Goal: Register for event/course

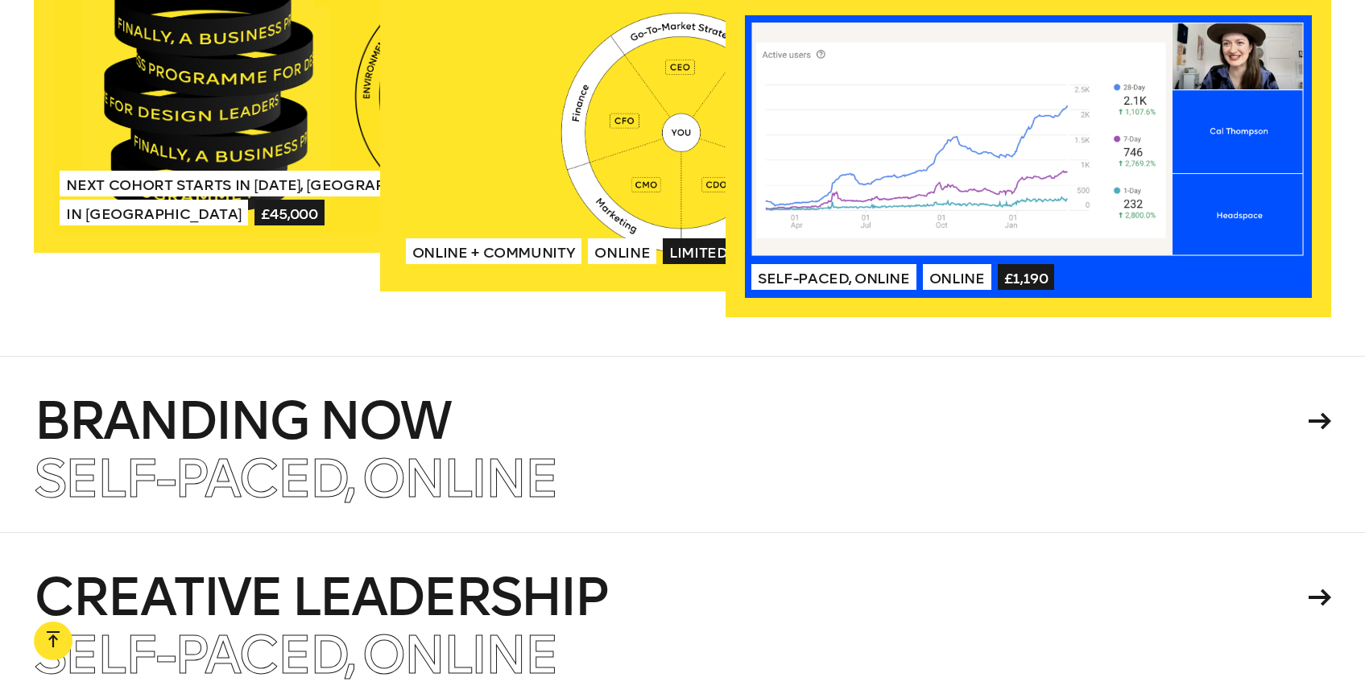
scroll to position [3758, 0]
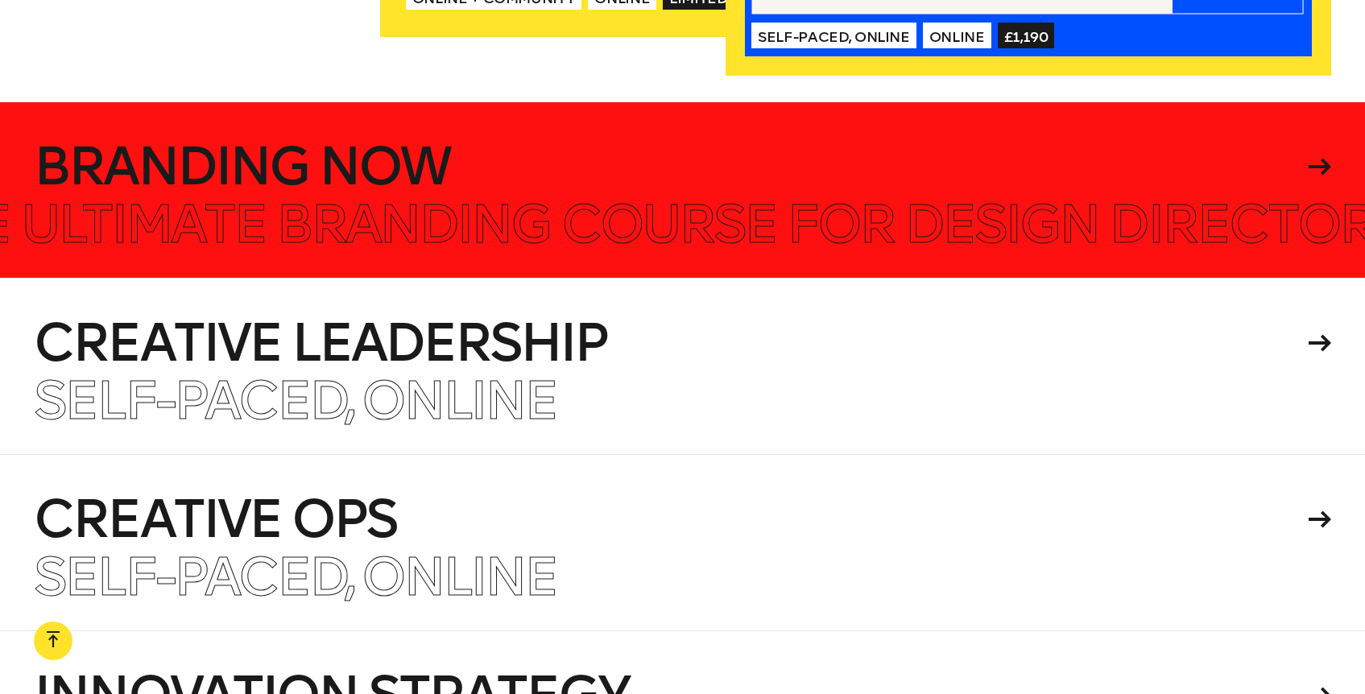
click at [250, 141] on h4 "Branding Now" at bounding box center [668, 167] width 1268 height 52
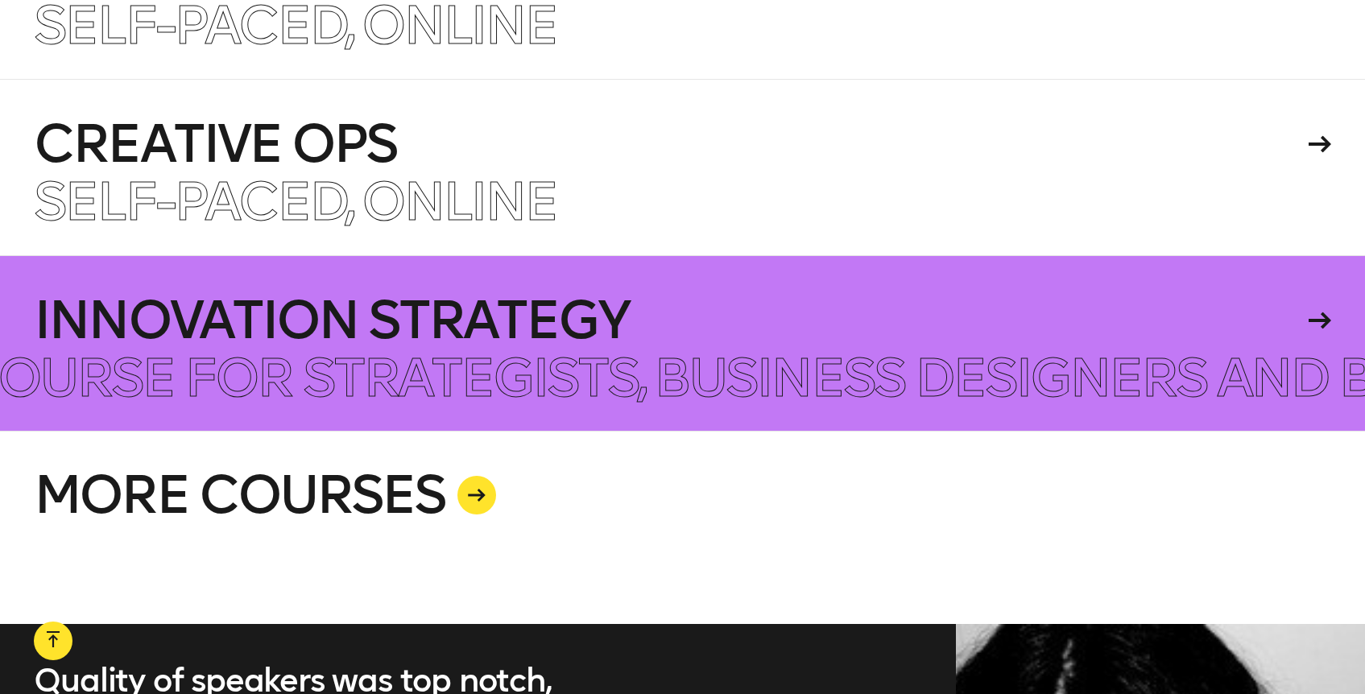
scroll to position [4113, 0]
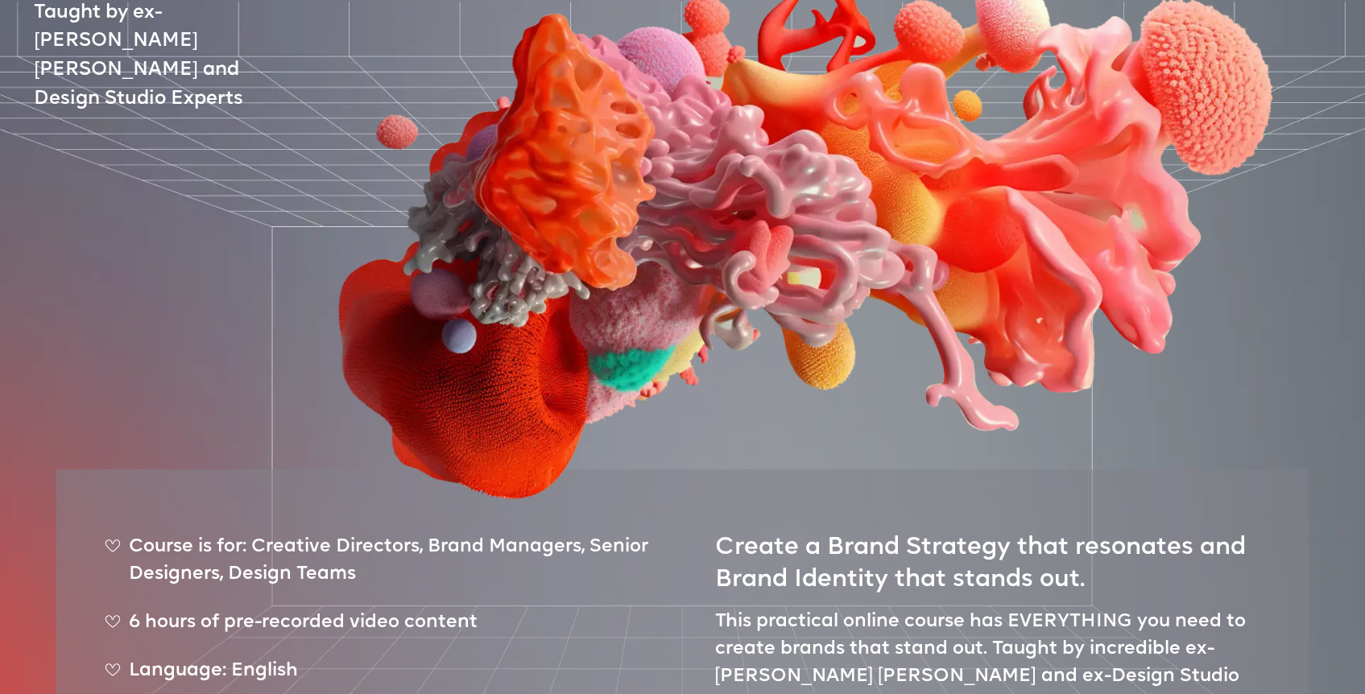
scroll to position [726, 0]
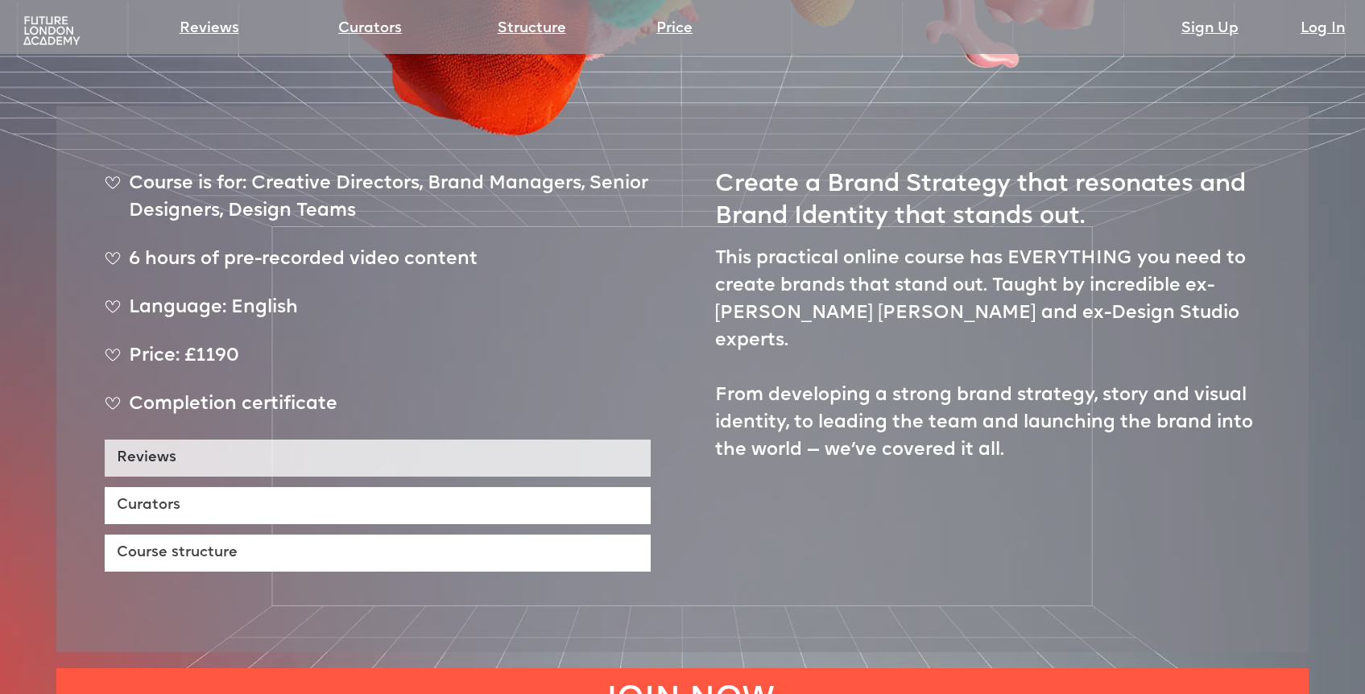
click at [346, 440] on link "Reviews" at bounding box center [378, 458] width 546 height 37
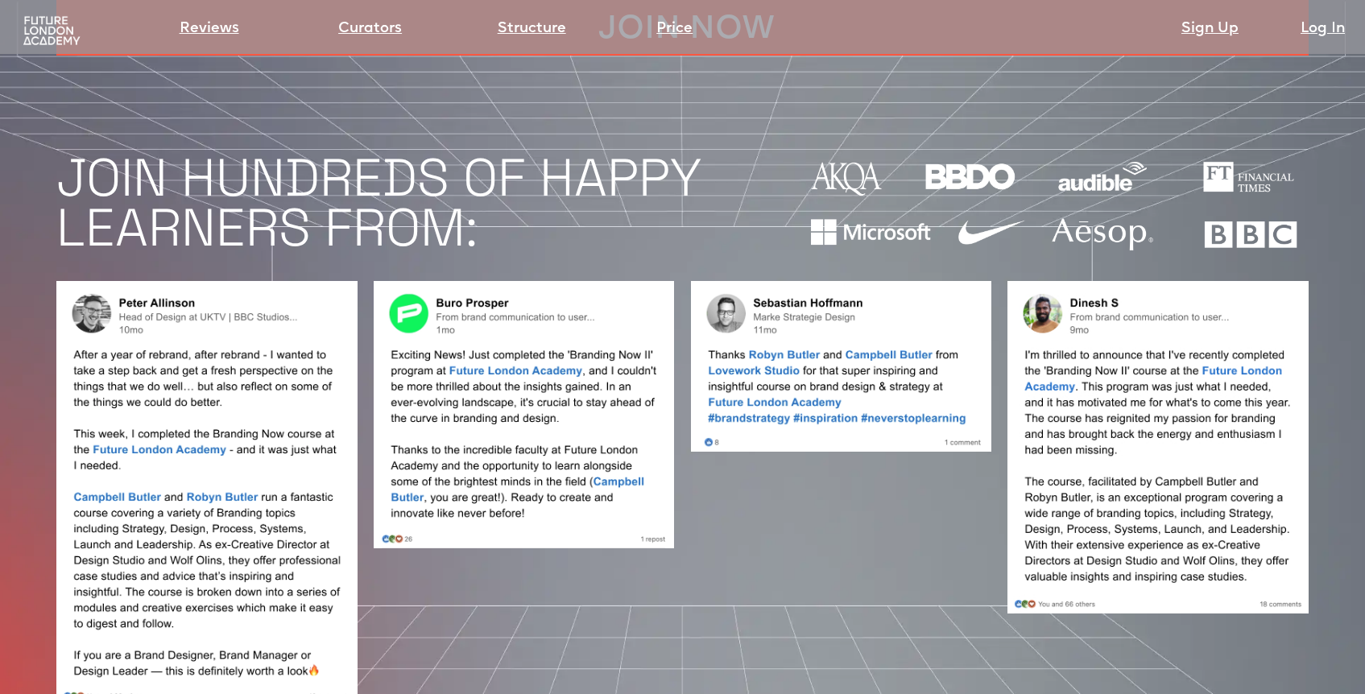
scroll to position [1397, 0]
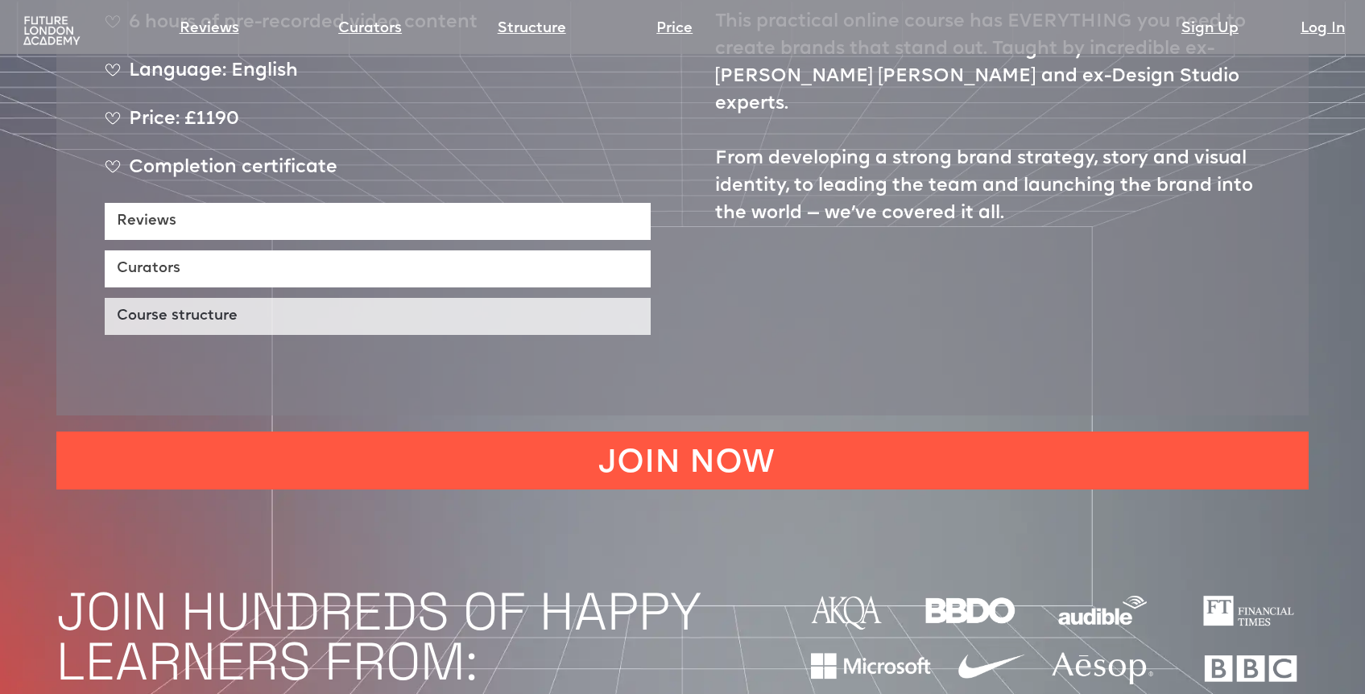
click at [324, 298] on link "Course structure" at bounding box center [378, 316] width 546 height 37
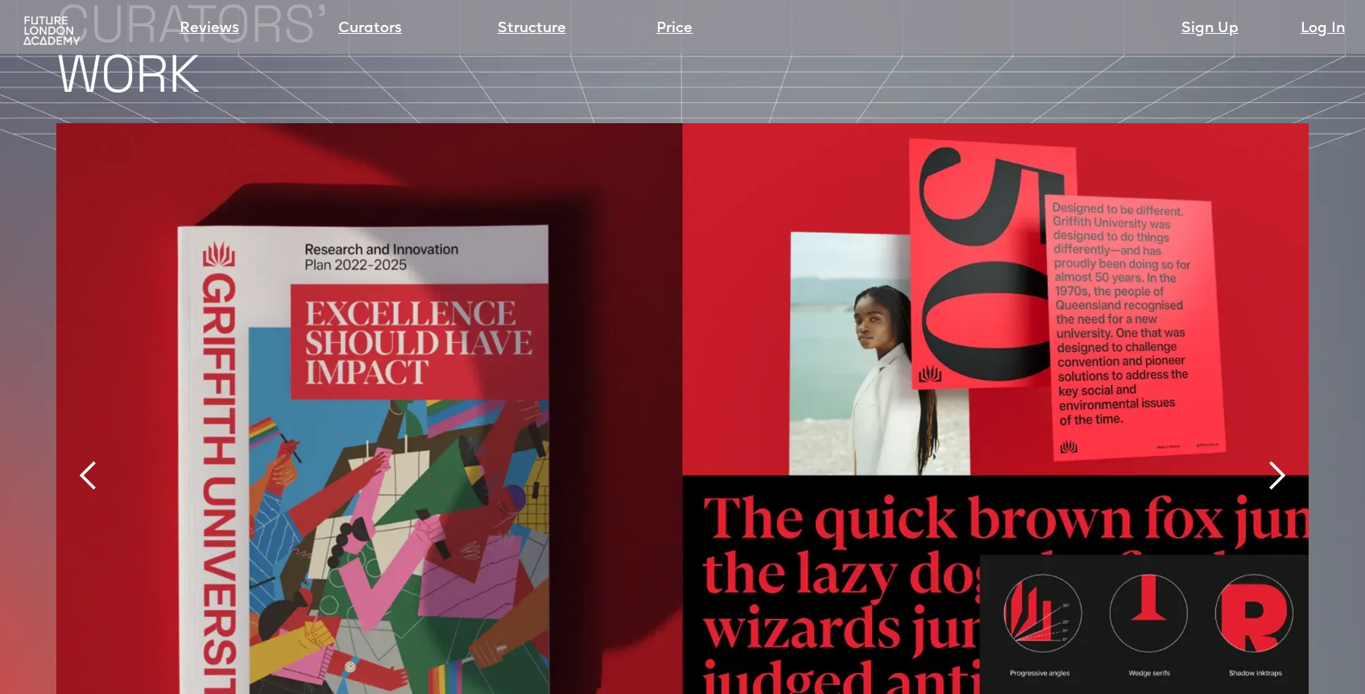
scroll to position [3687, 0]
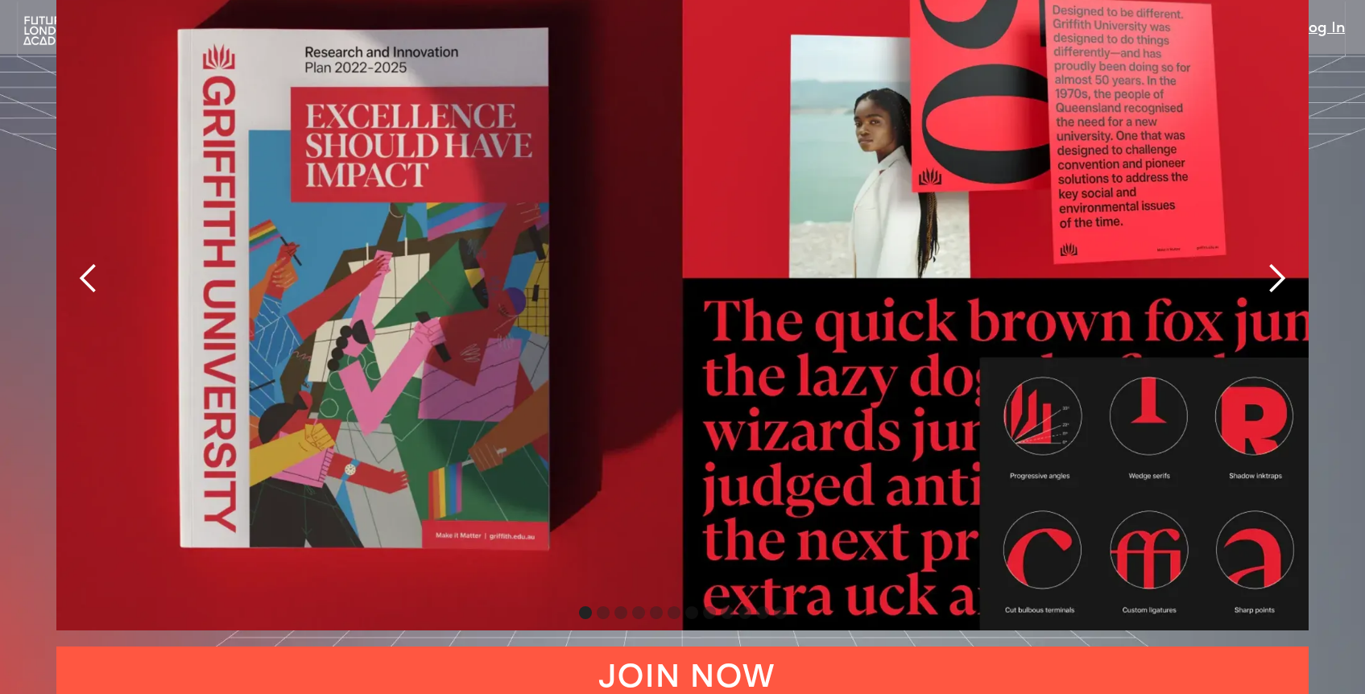
click at [1285, 262] on div "next slide" at bounding box center [1276, 278] width 32 height 32
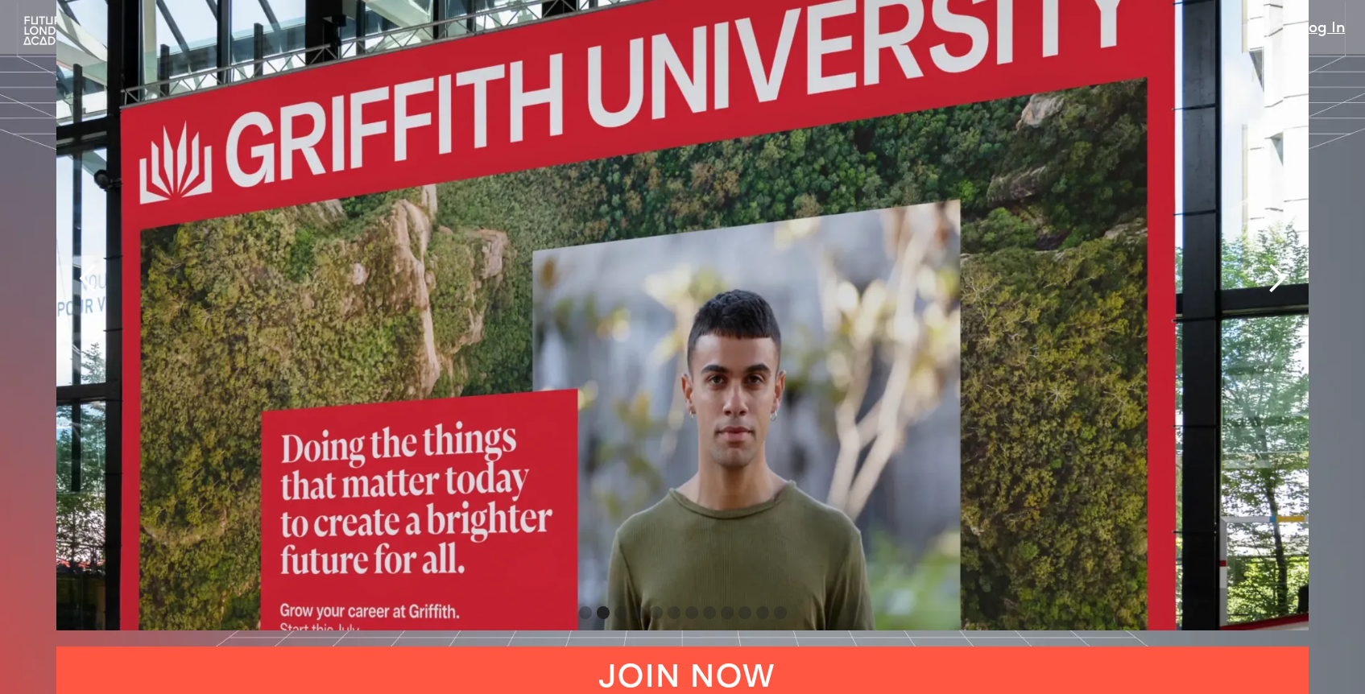
scroll to position [3666, 0]
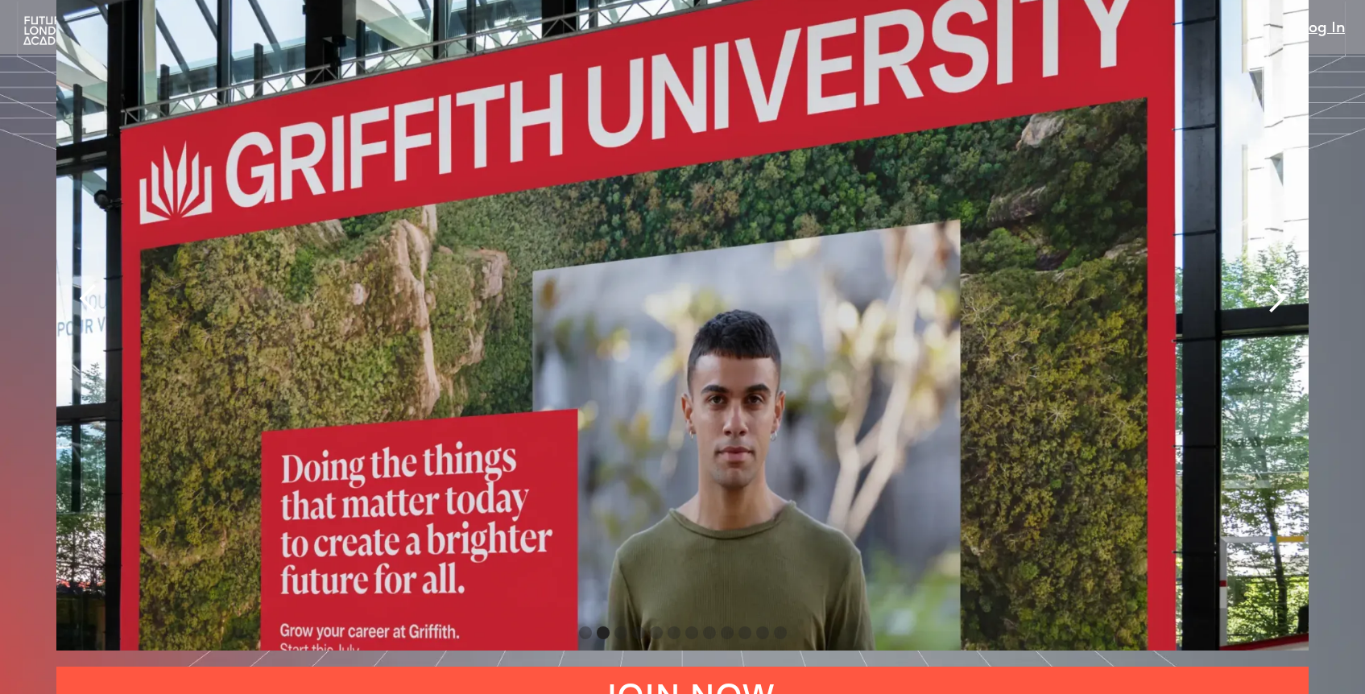
click at [1270, 283] on div "next slide" at bounding box center [1276, 299] width 32 height 32
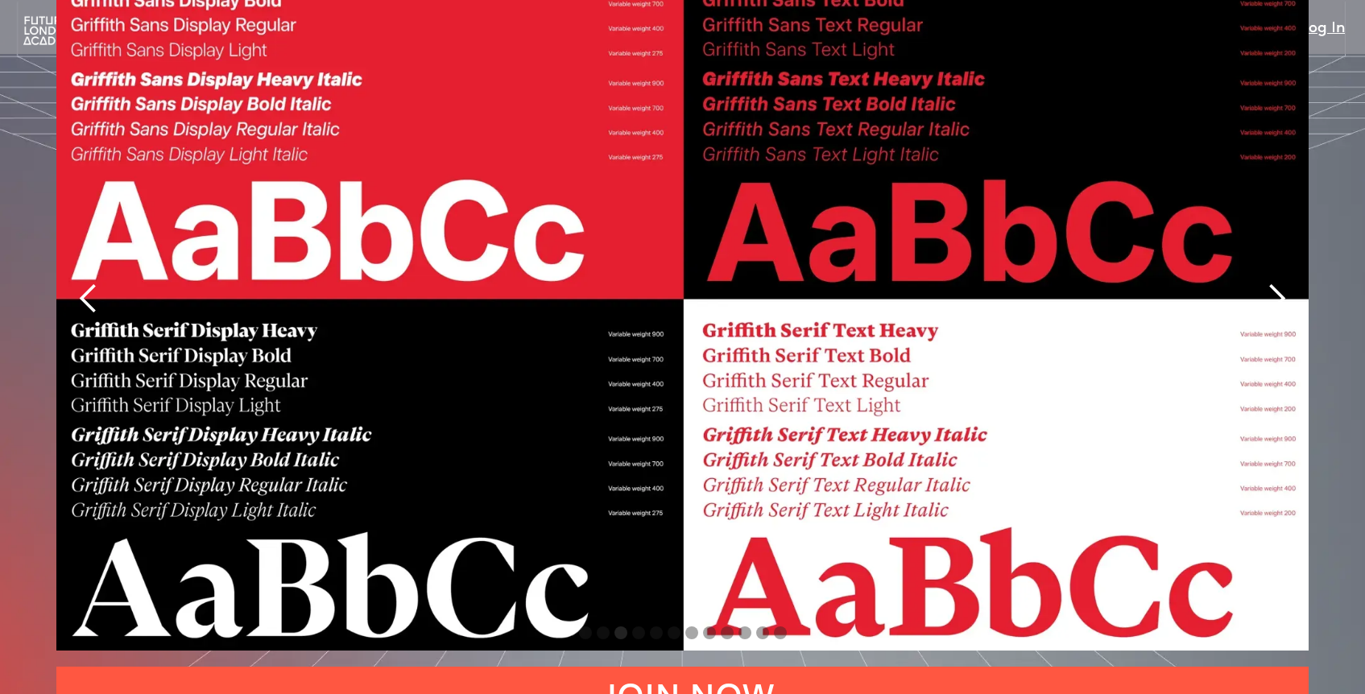
click at [1270, 283] on div "next slide" at bounding box center [1276, 299] width 32 height 32
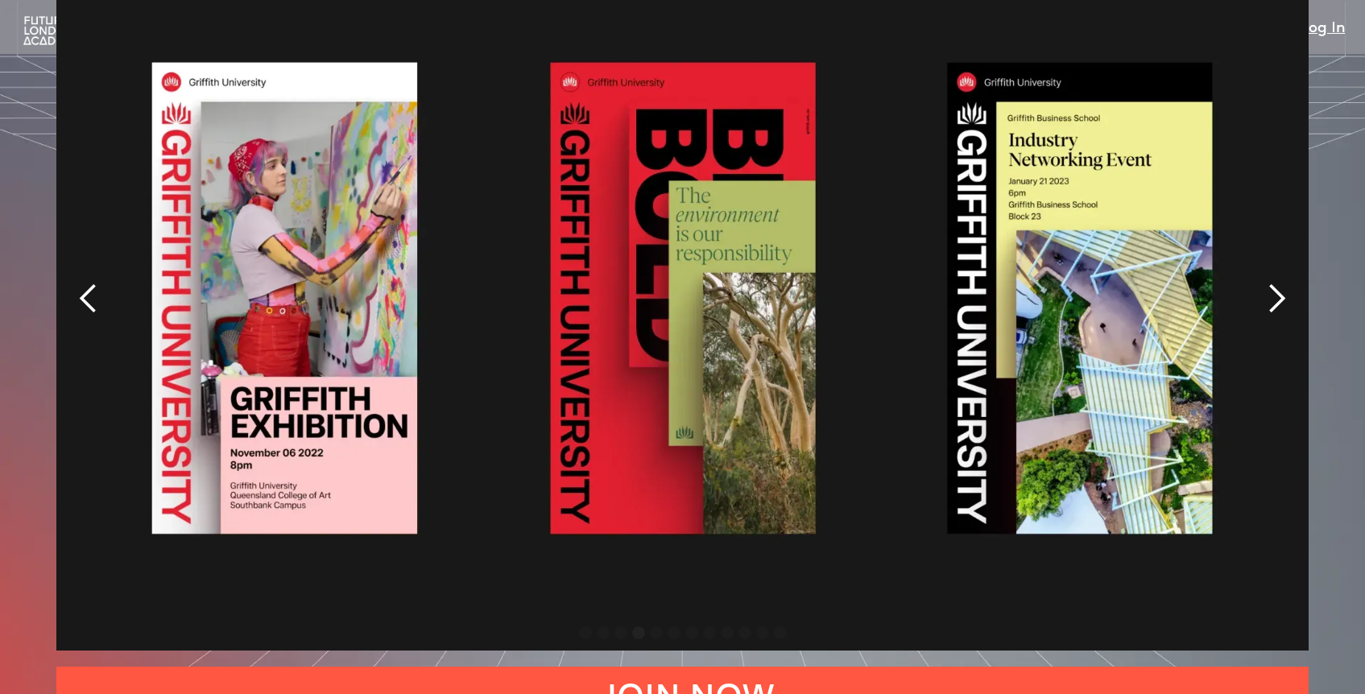
click at [1270, 283] on div "next slide" at bounding box center [1276, 299] width 32 height 32
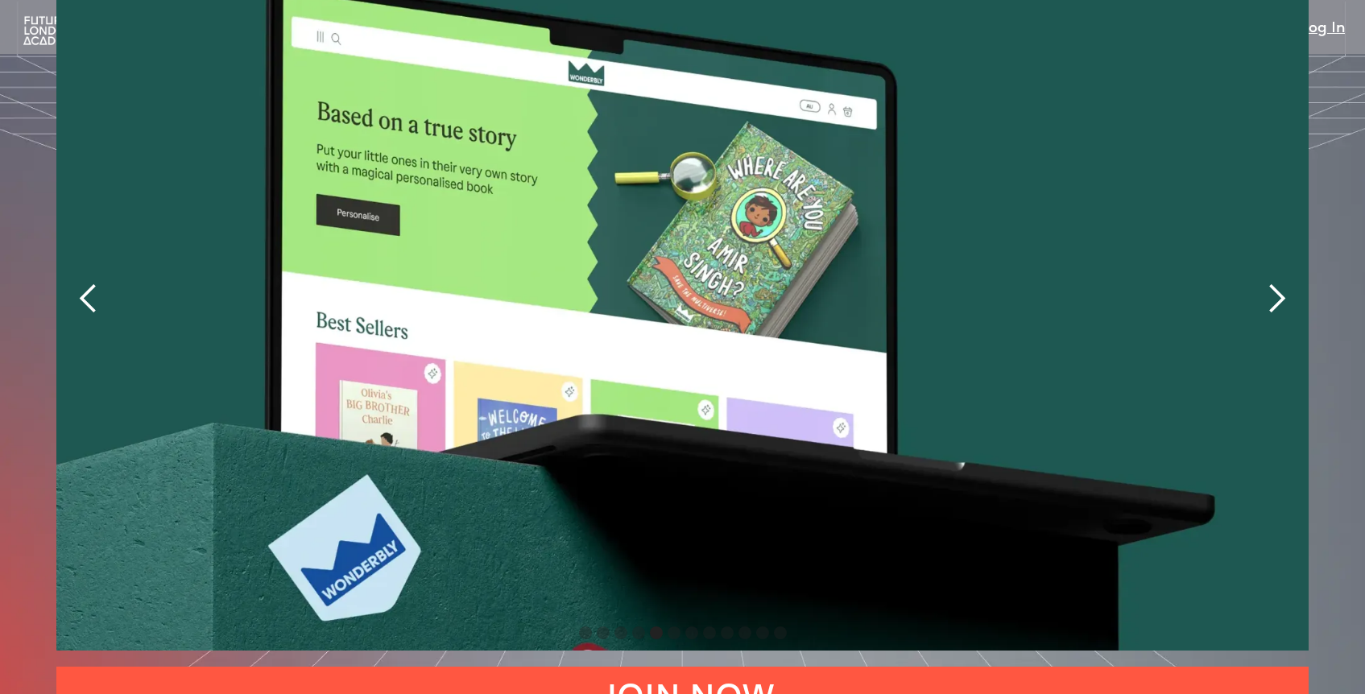
click at [1270, 283] on div "next slide" at bounding box center [1276, 299] width 32 height 32
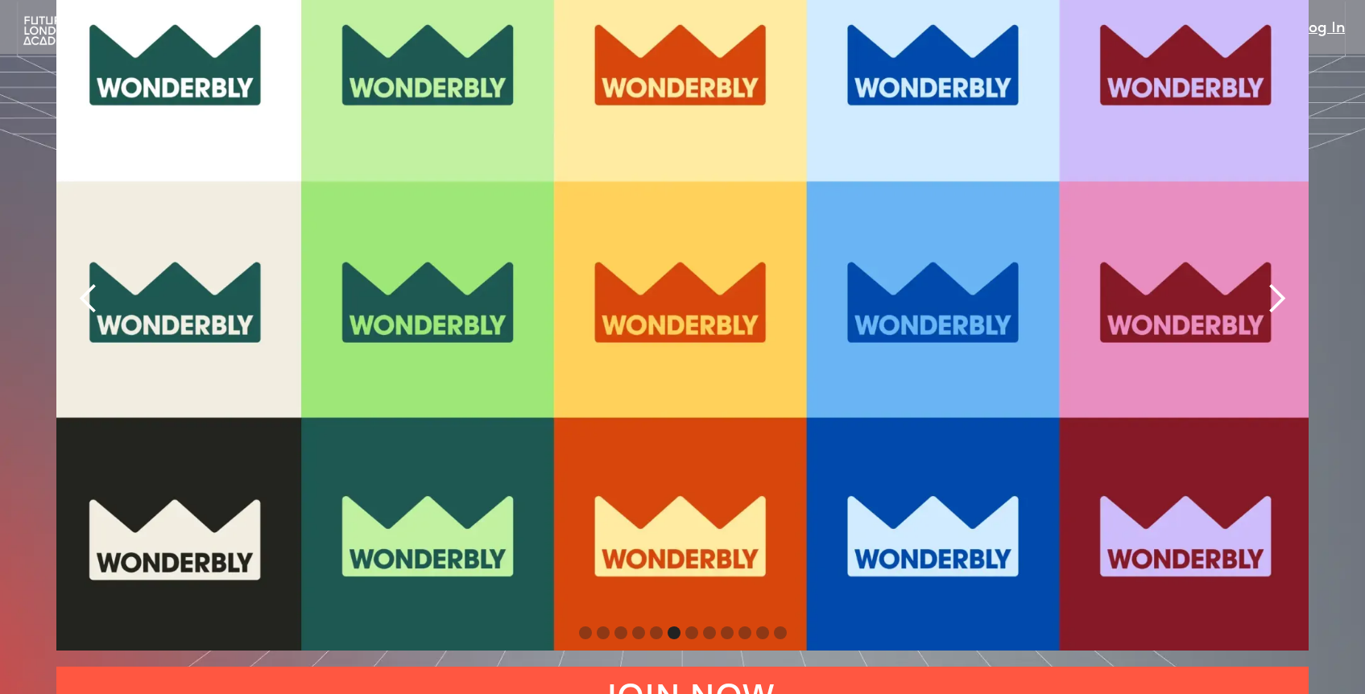
click at [1270, 283] on div "next slide" at bounding box center [1276, 299] width 32 height 32
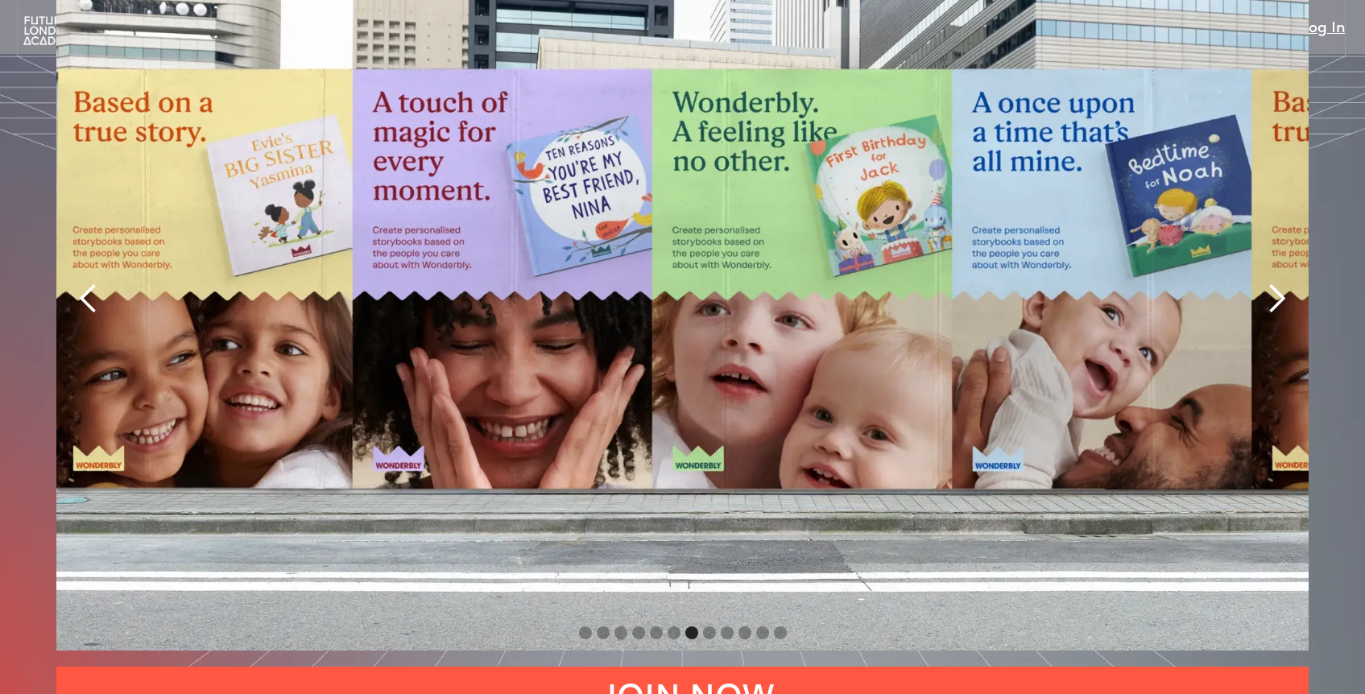
click at [1270, 283] on div "next slide" at bounding box center [1276, 299] width 32 height 32
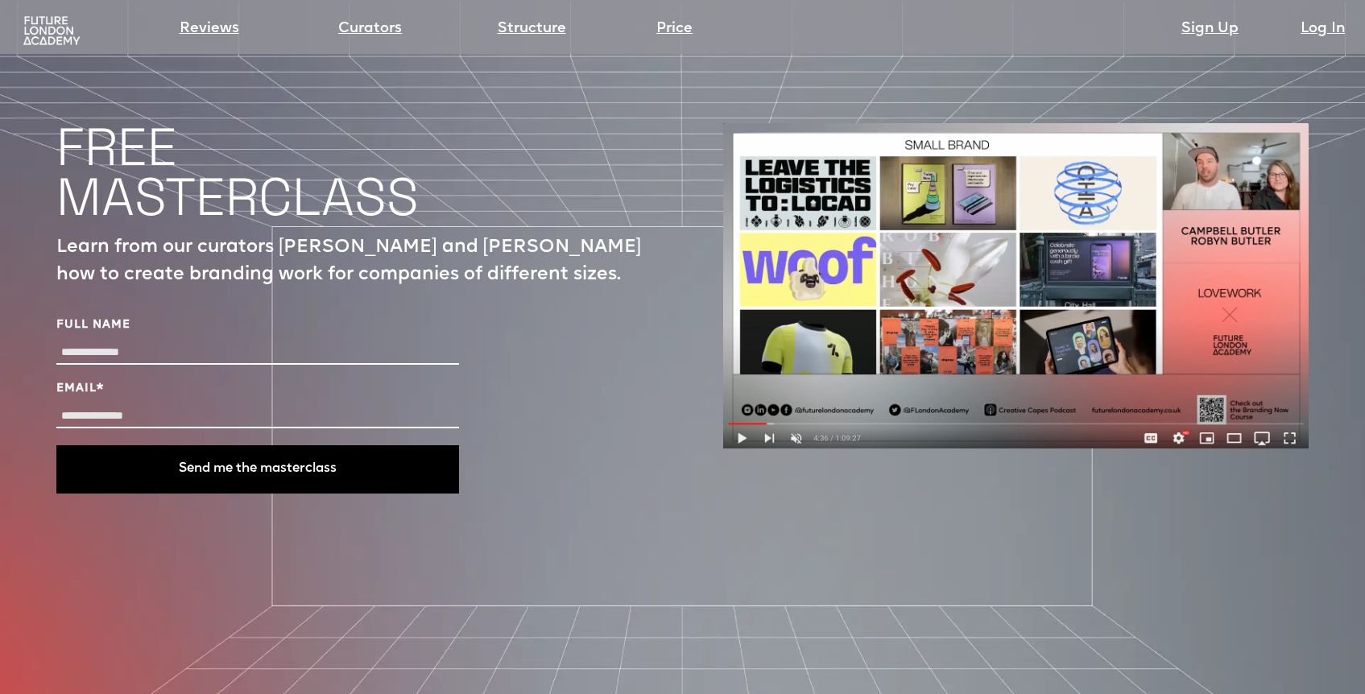
scroll to position [5428, 0]
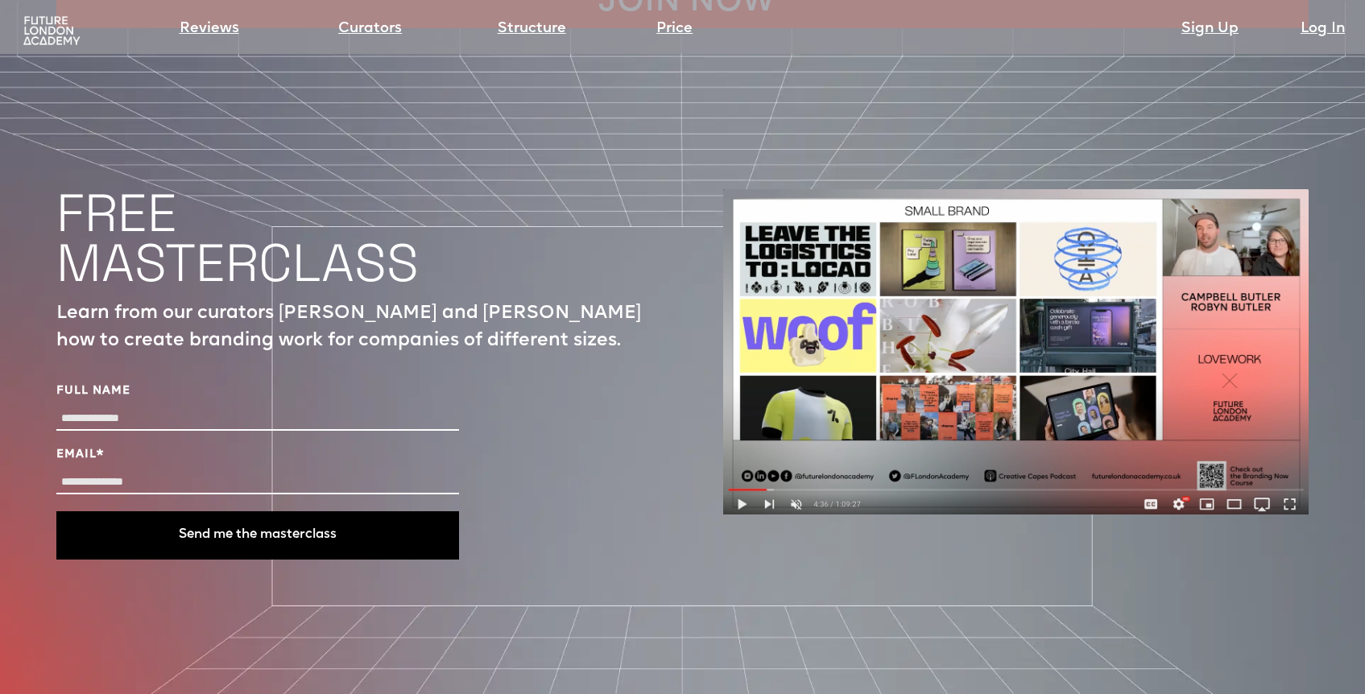
click at [143, 407] on input "Full Name" at bounding box center [257, 418] width 403 height 23
type input "**********"
click at [70, 471] on input "Email *" at bounding box center [257, 482] width 403 height 23
type input "**********"
click at [186, 511] on button "Send me the masterclass" at bounding box center [257, 535] width 403 height 48
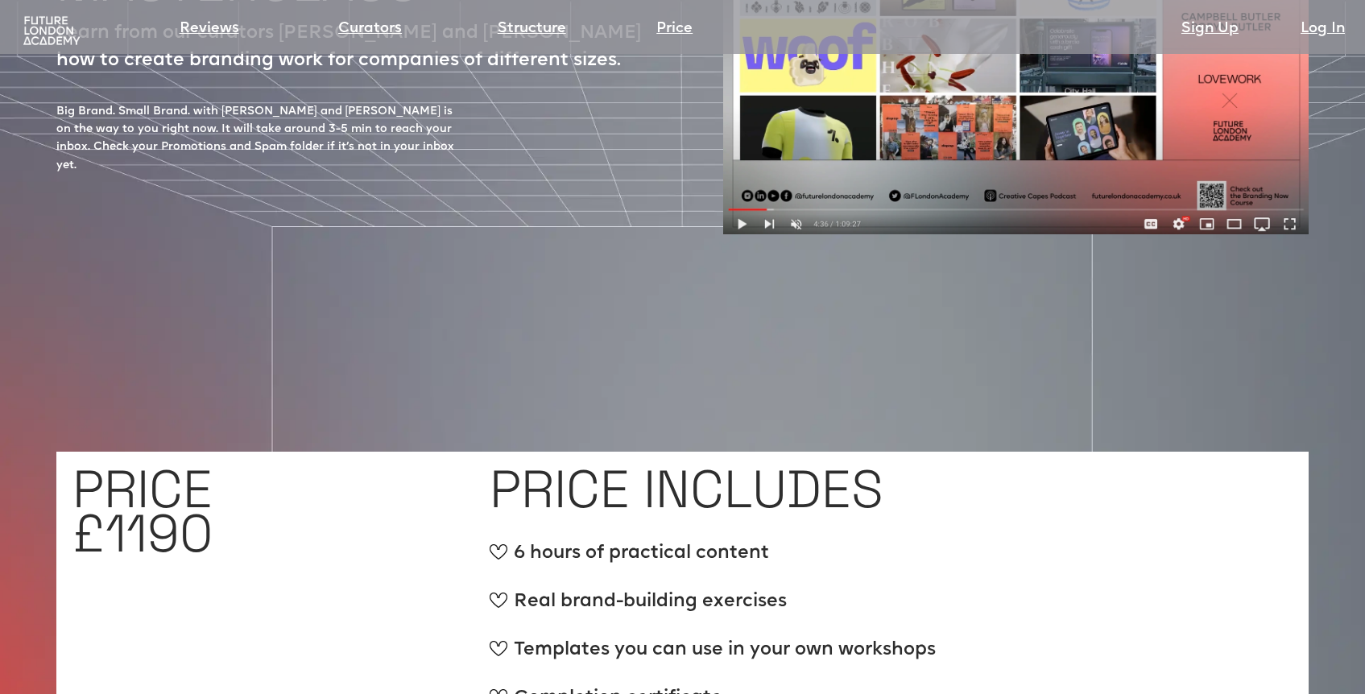
scroll to position [5895, 0]
